Goal: Use online tool/utility: Utilize a website feature to perform a specific function

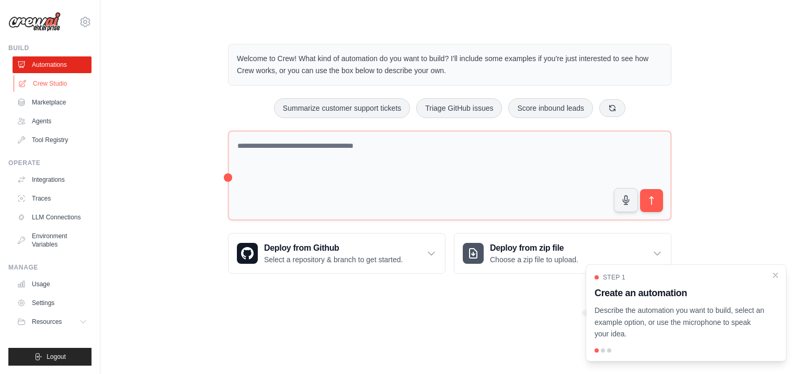
click at [29, 84] on link "Crew Studio" at bounding box center [53, 83] width 79 height 17
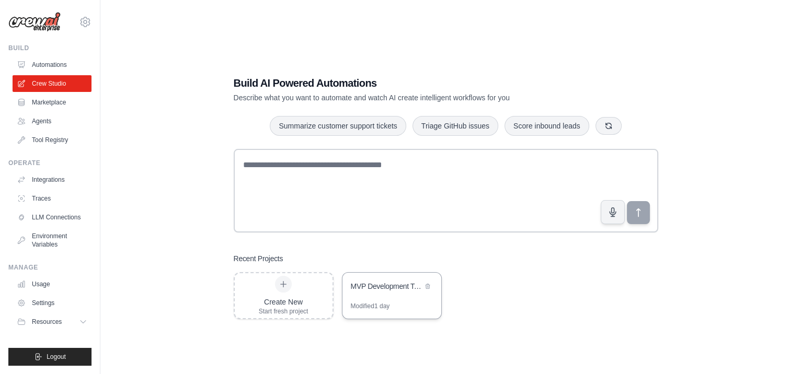
click at [382, 295] on div "MVP Development Team - SDLC Pipeline" at bounding box center [391, 287] width 99 height 29
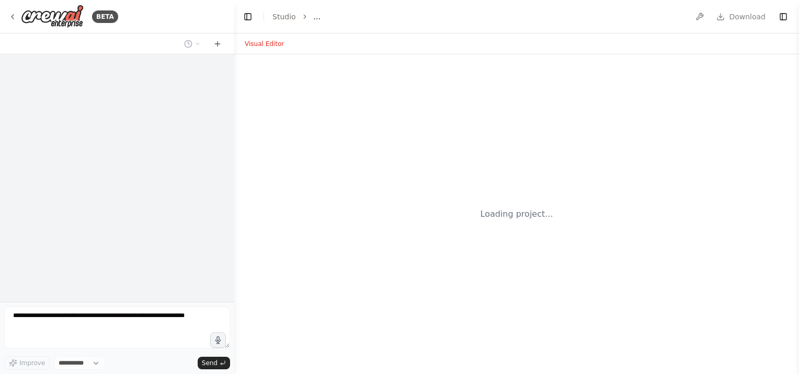
select select "****"
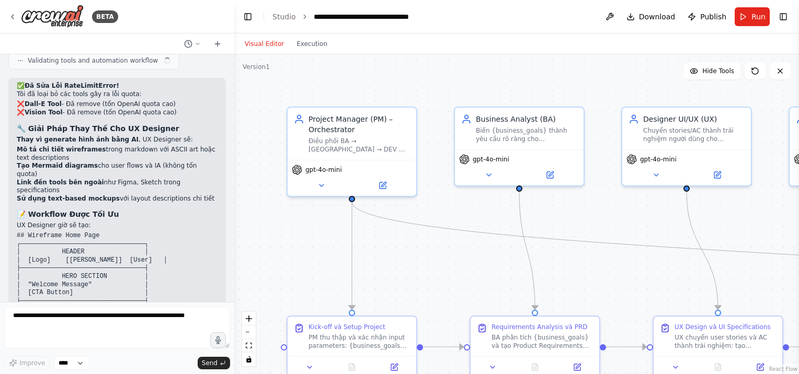
scroll to position [3985, 0]
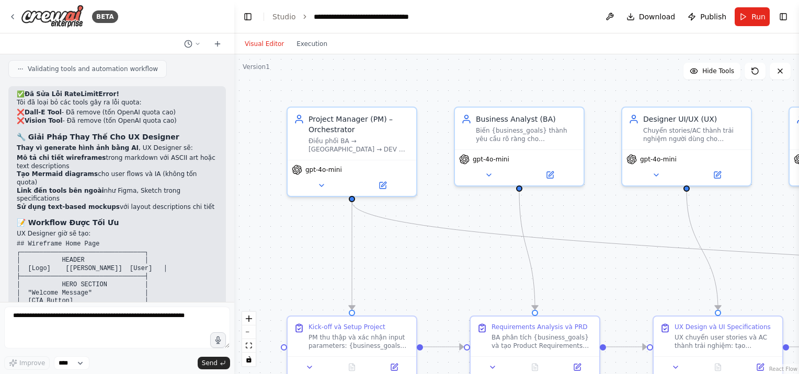
click at [437, 98] on div ".deletable-edge-delete-btn { width: 20px; height: 20px; border: 0px solid #ffff…" at bounding box center [516, 214] width 564 height 320
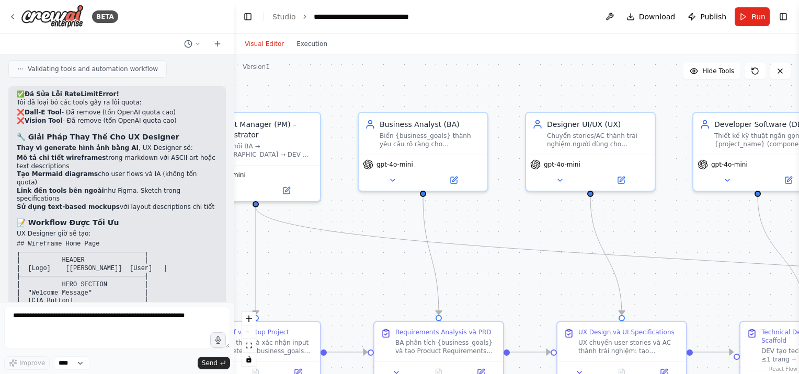
drag, startPoint x: 437, startPoint y: 98, endPoint x: 313, endPoint y: 106, distance: 124.6
click at [313, 106] on div ".deletable-edge-delete-btn { width: 20px; height: 20px; border: 0px solid #ffff…" at bounding box center [516, 214] width 564 height 320
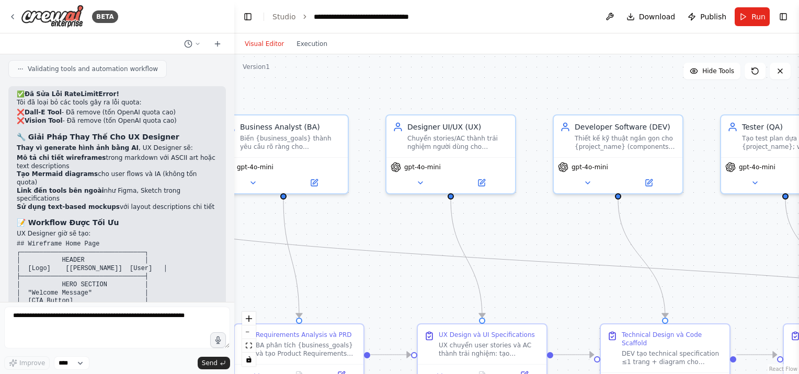
drag, startPoint x: 549, startPoint y: 78, endPoint x: 435, endPoint y: 79, distance: 114.5
click at [435, 79] on div ".deletable-edge-delete-btn { width: 20px; height: 20px; border: 0px solid #ffff…" at bounding box center [516, 214] width 564 height 320
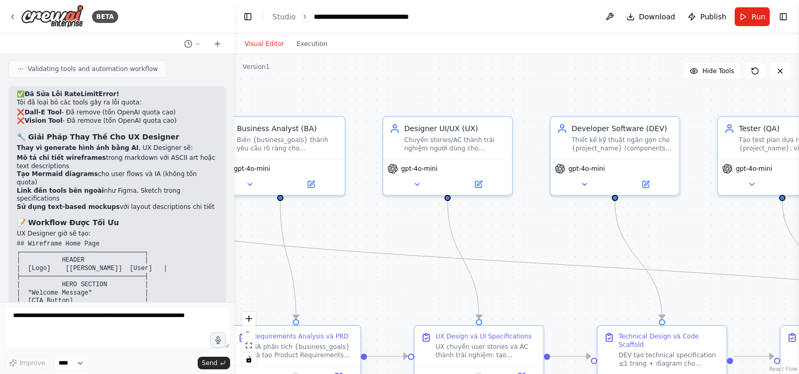
drag, startPoint x: 435, startPoint y: 79, endPoint x: 359, endPoint y: 82, distance: 76.4
click at [359, 82] on div ".deletable-edge-delete-btn { width: 20px; height: 20px; border: 0px solid #ffff…" at bounding box center [516, 214] width 564 height 320
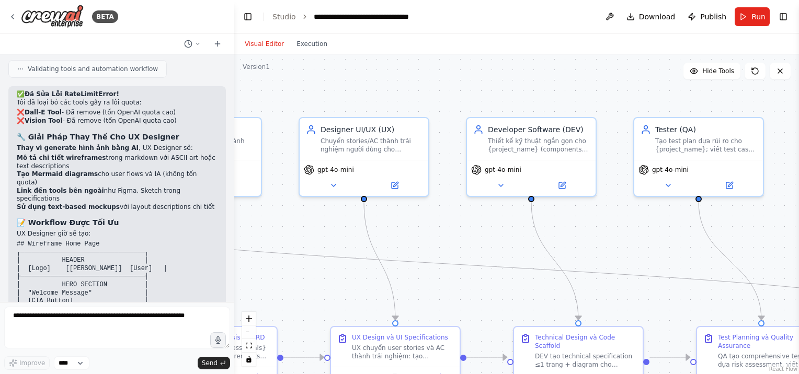
drag, startPoint x: 465, startPoint y: 82, endPoint x: 338, endPoint y: 64, distance: 128.2
click at [338, 64] on div ".deletable-edge-delete-btn { width: 20px; height: 20px; border: 0px solid #ffff…" at bounding box center [516, 214] width 564 height 320
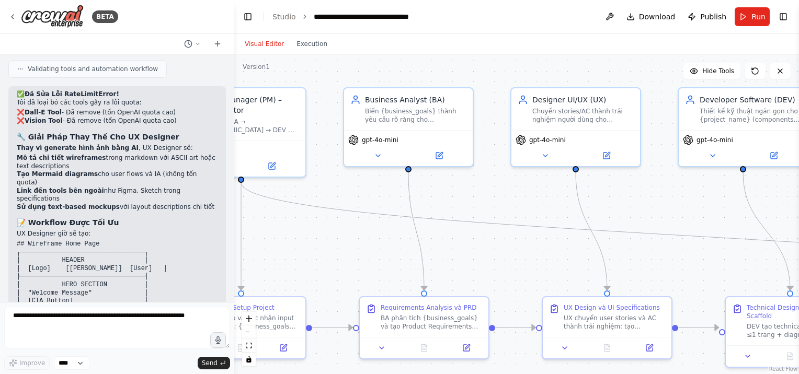
drag, startPoint x: 338, startPoint y: 64, endPoint x: 669, endPoint y: 49, distance: 331.7
click at [669, 49] on div "Visual Editor Execution Version 1 Hide Tools .deletable-edge-delete-btn { width…" at bounding box center [516, 203] width 564 height 341
click at [754, 15] on span "Run" at bounding box center [758, 16] width 14 height 10
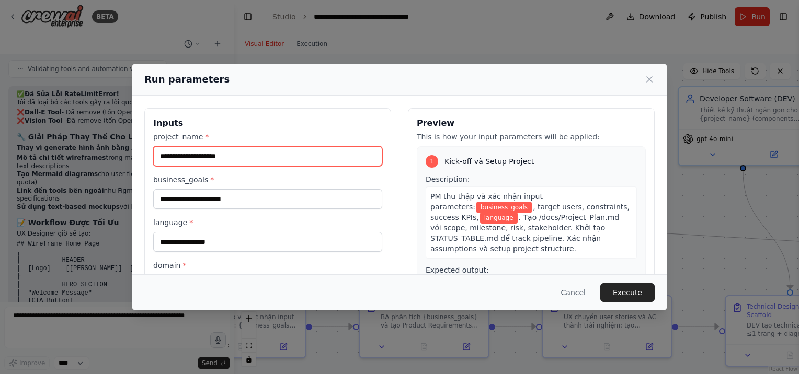
click at [301, 159] on input "project_name *" at bounding box center [267, 156] width 229 height 20
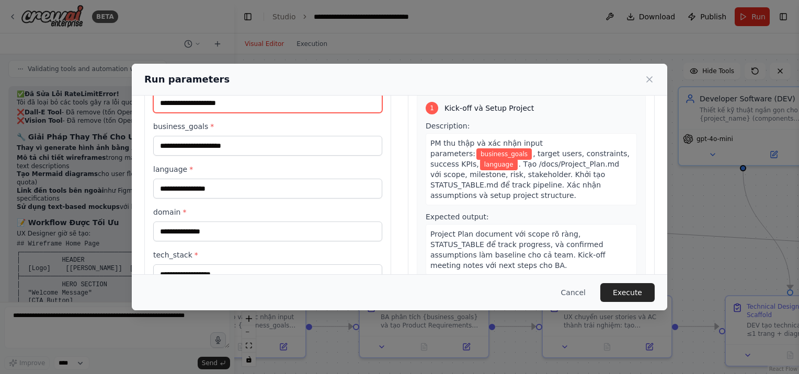
scroll to position [54, 0]
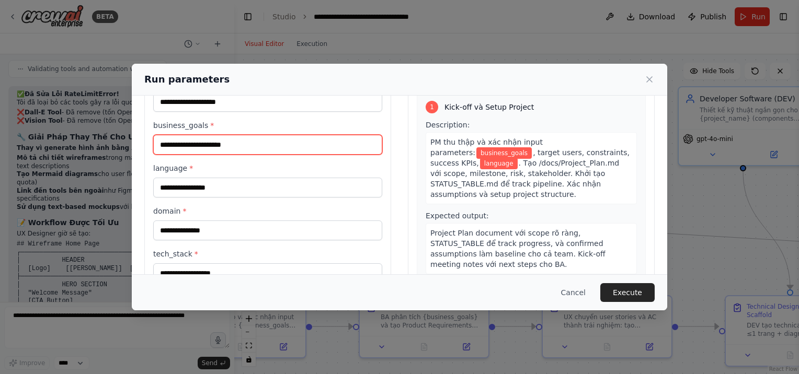
click at [307, 139] on input "business_goals *" at bounding box center [267, 145] width 229 height 20
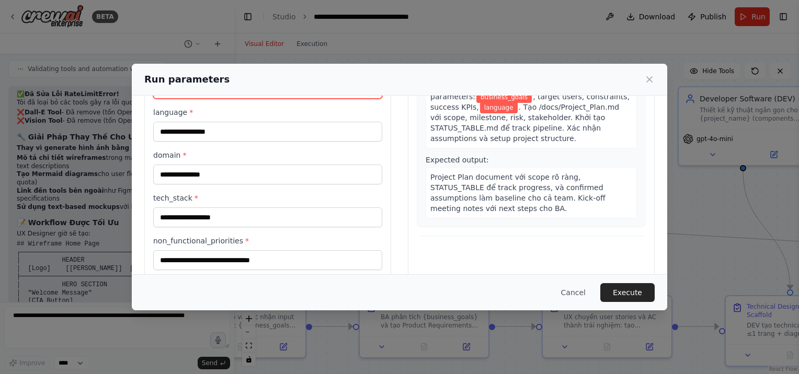
scroll to position [111, 0]
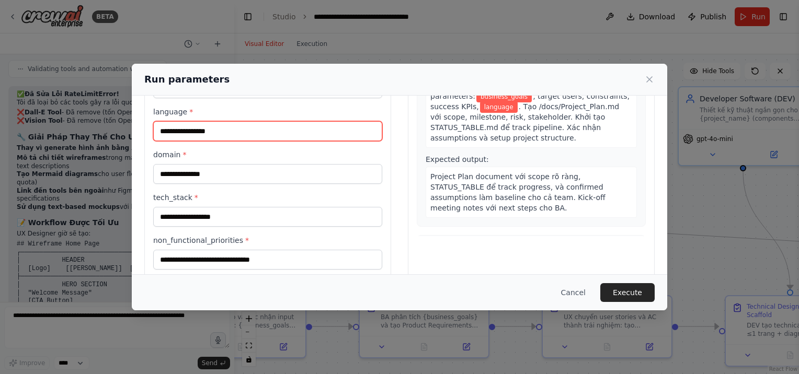
click at [309, 136] on input "language *" at bounding box center [267, 131] width 229 height 20
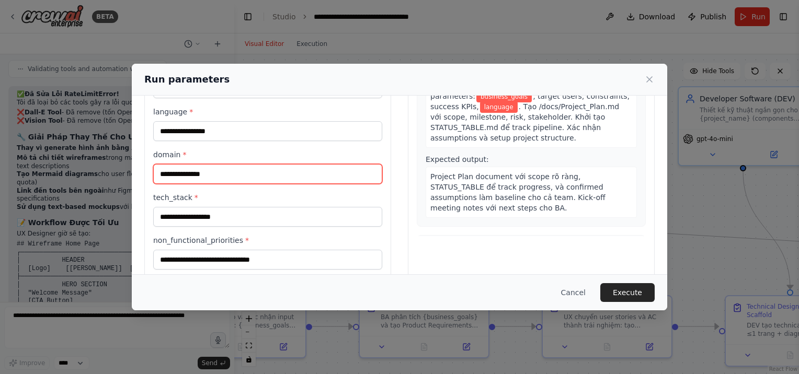
click at [297, 175] on input "domain *" at bounding box center [267, 174] width 229 height 20
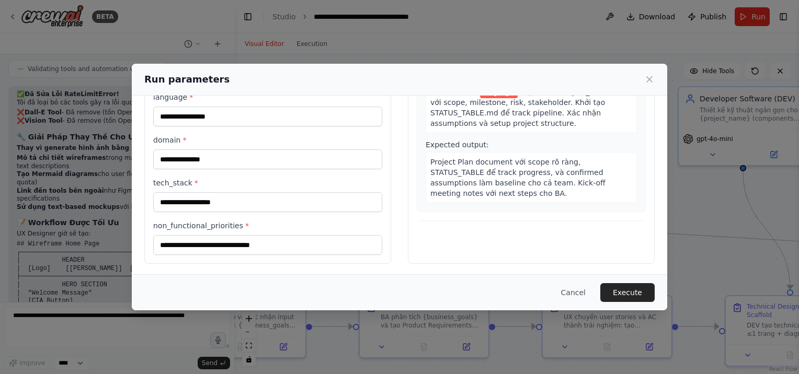
click at [333, 138] on label "domain *" at bounding box center [267, 140] width 229 height 10
click at [333, 149] on input "domain *" at bounding box center [267, 159] width 229 height 20
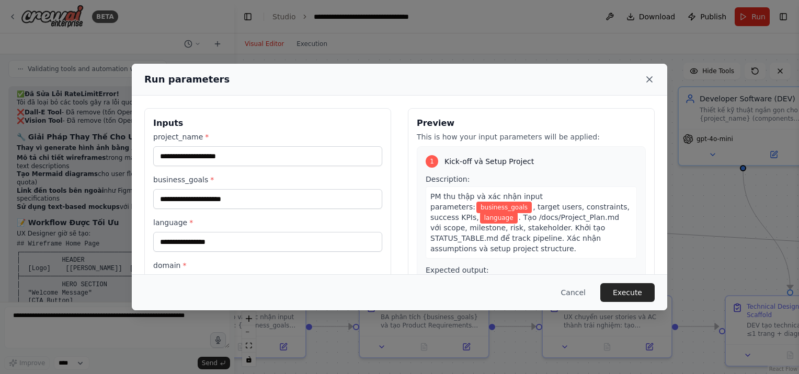
click at [652, 79] on icon at bounding box center [649, 79] width 10 height 10
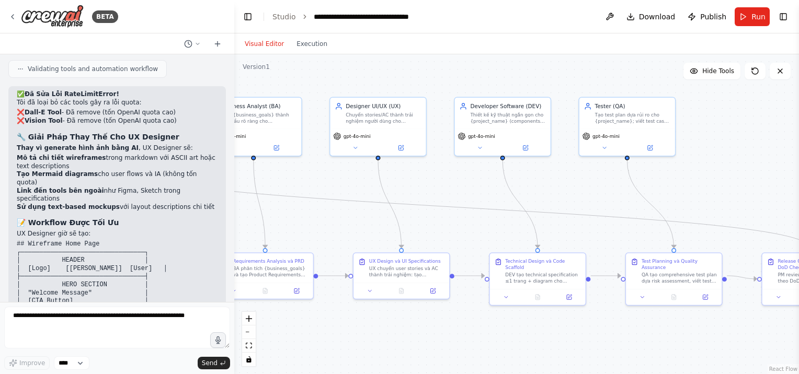
drag, startPoint x: 603, startPoint y: 83, endPoint x: 395, endPoint y: 86, distance: 208.0
click at [395, 86] on div ".deletable-edge-delete-btn { width: 20px; height: 20px; border: 0px solid #ffff…" at bounding box center [516, 214] width 564 height 320
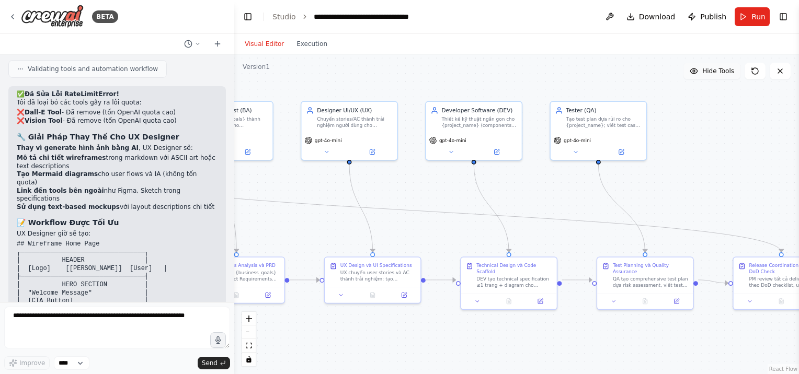
click at [705, 71] on span "Hide Tools" at bounding box center [718, 71] width 32 height 8
click at [705, 71] on span "Show Tools" at bounding box center [716, 71] width 34 height 8
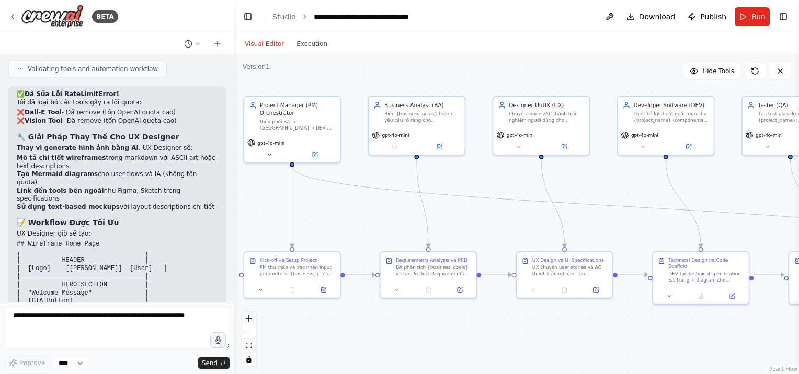
drag, startPoint x: 529, startPoint y: 86, endPoint x: 721, endPoint y: 80, distance: 191.9
click at [721, 80] on div ".deletable-edge-delete-btn { width: 20px; height: 20px; border: 0px solid #ffff…" at bounding box center [516, 214] width 564 height 320
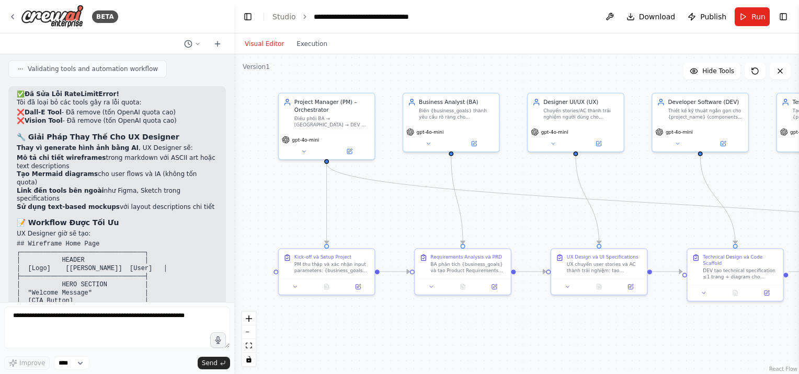
drag, startPoint x: 375, startPoint y: 216, endPoint x: 410, endPoint y: 213, distance: 34.6
click at [410, 213] on div ".deletable-edge-delete-btn { width: 20px; height: 20px; border: 0px solid #ffff…" at bounding box center [516, 214] width 564 height 320
click at [343, 176] on icon "Edge from c4ad364d-431f-4e82-9b55-66c26bc3fb67 to e7b0bc75-b9d9-49a1-bf83-2a3df…" at bounding box center [667, 204] width 681 height 80
click at [327, 201] on icon "Edge from c4ad364d-431f-4e82-9b55-66c26bc3fb67 to d165d4f8-f0c9-4e8e-bfd1-5b8bf…" at bounding box center [327, 204] width 0 height 80
click at [396, 272] on icon "Edge from d165d4f8-f0c9-4e8e-bfd1-5b8bfd9b6577 to cacd00a9-0ca1-4995-82b7-f4aca…" at bounding box center [394, 272] width 30 height 0
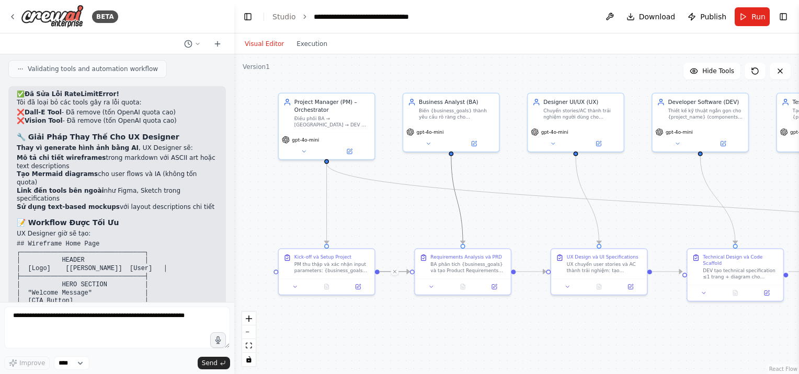
click at [458, 213] on icon "Edge from d8a4963c-169a-4922-bd4c-caaf68377644 to cacd00a9-0ca1-4995-82b7-f4aca…" at bounding box center [456, 200] width 11 height 88
